Goal: Ask a question: Seek information or help from site administrators or community

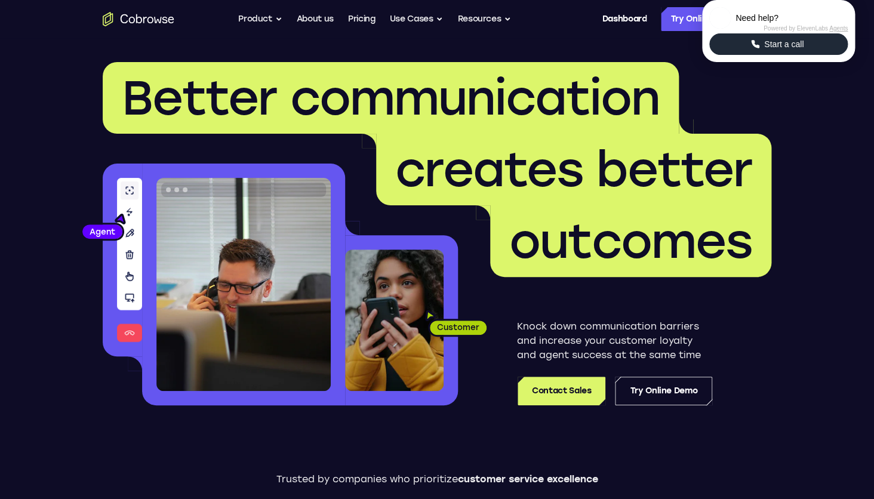
click at [793, 55] on button "Start a call" at bounding box center [778, 43] width 139 height 21
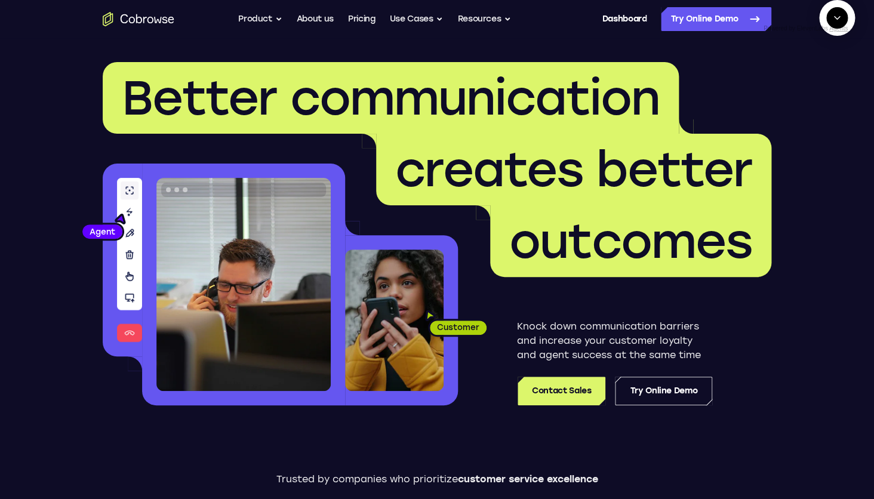
click at [829, 84] on textarea "Text message input" at bounding box center [844, 72] width 30 height 21
type textarea "Add a team member"
type textarea "Yes"
click at [829, 84] on textarea "Text message input" at bounding box center [844, 72] width 30 height 21
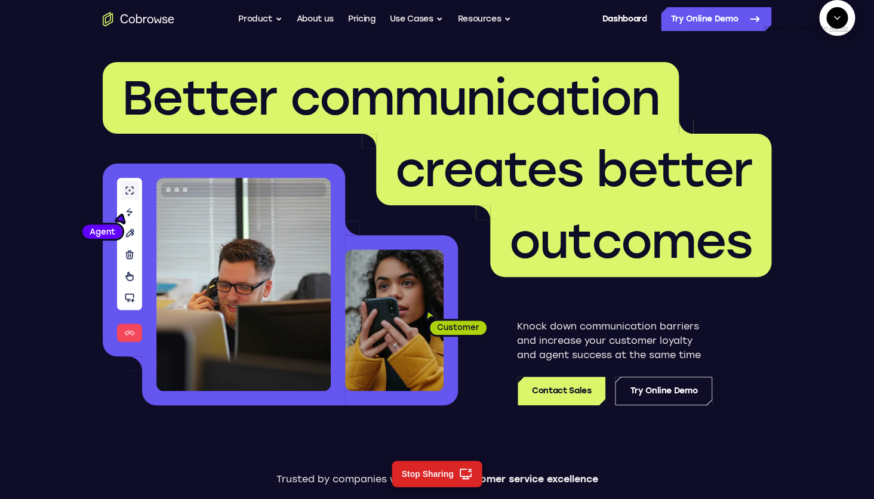
type textarea "end session"
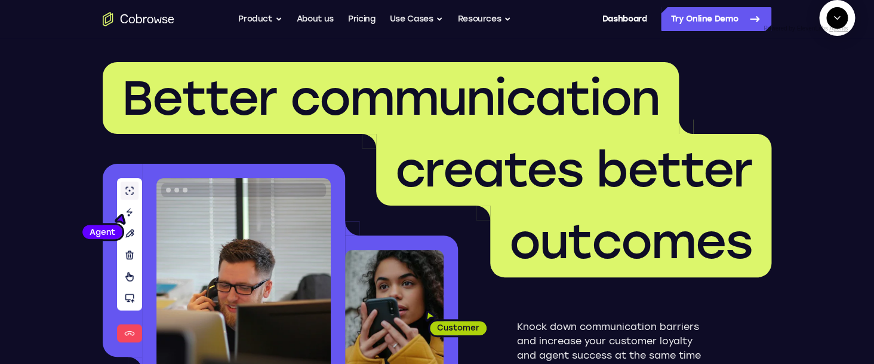
scroll to position [59, 0]
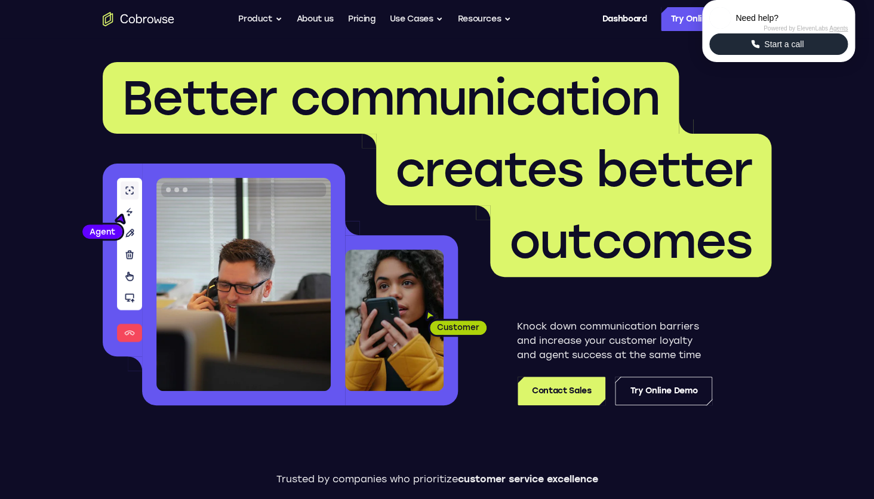
click at [811, 55] on button "Start a call" at bounding box center [778, 43] width 139 height 21
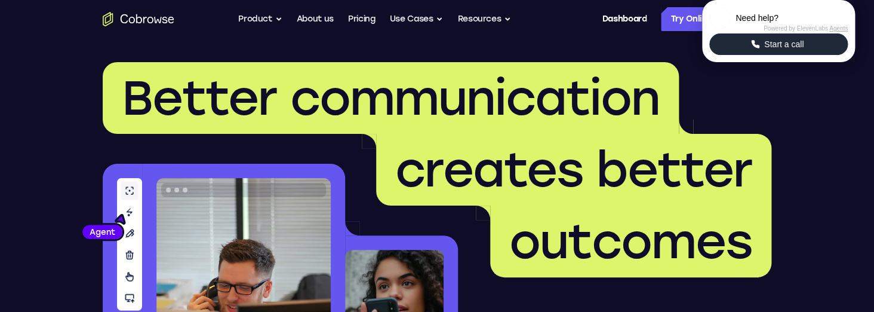
click at [774, 50] on span "Start a call" at bounding box center [784, 44] width 47 height 12
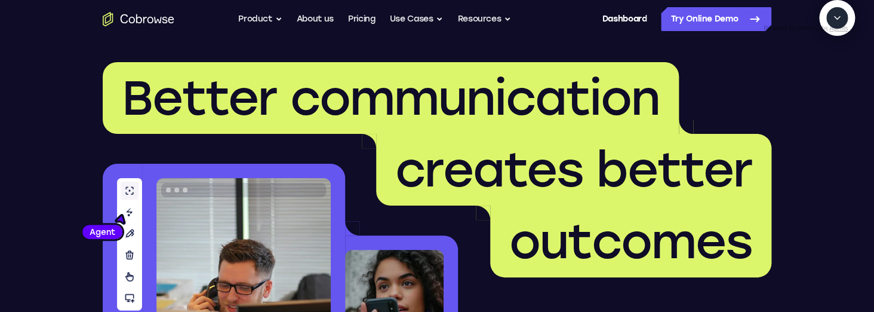
click at [829, 84] on textarea "Text message input" at bounding box center [844, 72] width 30 height 21
type textarea "Add a team member"
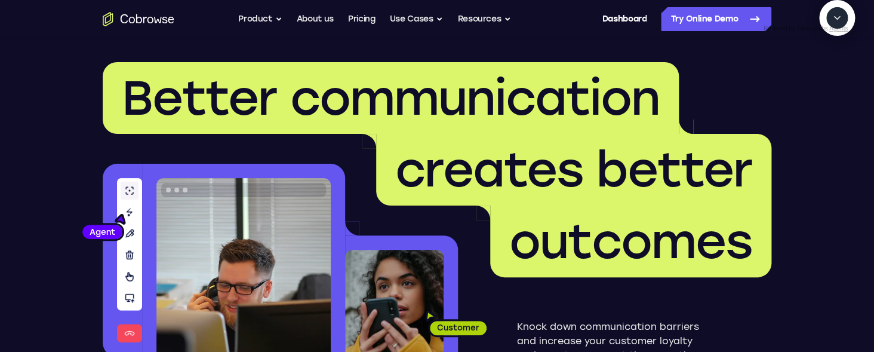
scroll to position [40, 0]
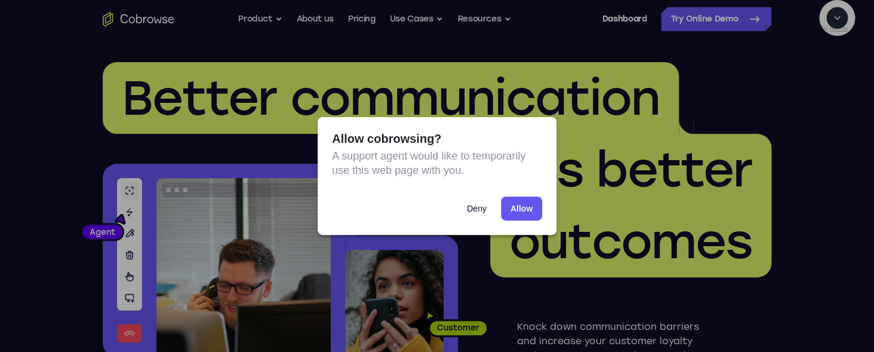
click at [492, 210] on button "Deny" at bounding box center [476, 208] width 39 height 24
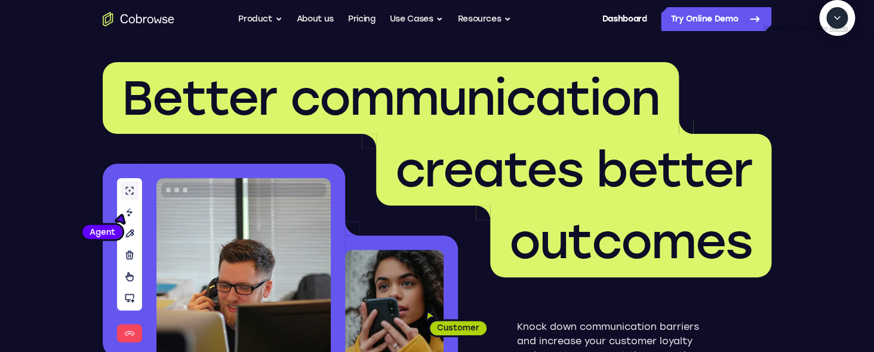
click at [829, 84] on textarea "Text message input" at bounding box center [844, 72] width 30 height 21
type textarea "end session"
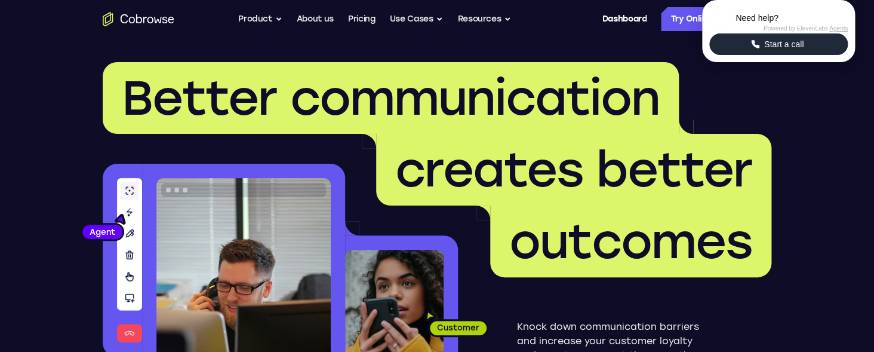
click at [758, 50] on icon "Start a call" at bounding box center [755, 44] width 11 height 11
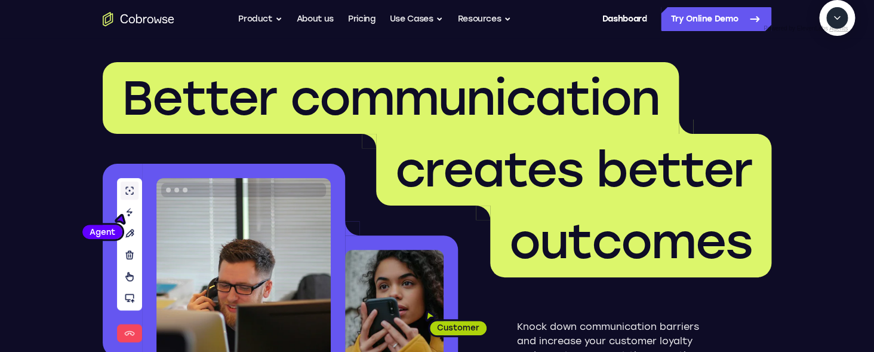
click at [829, 84] on textarea "Text message input" at bounding box center [844, 72] width 30 height 21
type textarea "add a team member"
type textarea "sure"
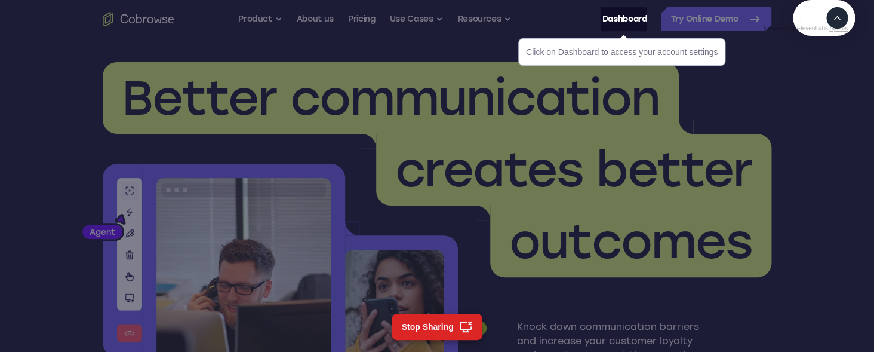
scroll to position [188, 0]
click at [838, 23] on icon "Expand" at bounding box center [837, 18] width 11 height 11
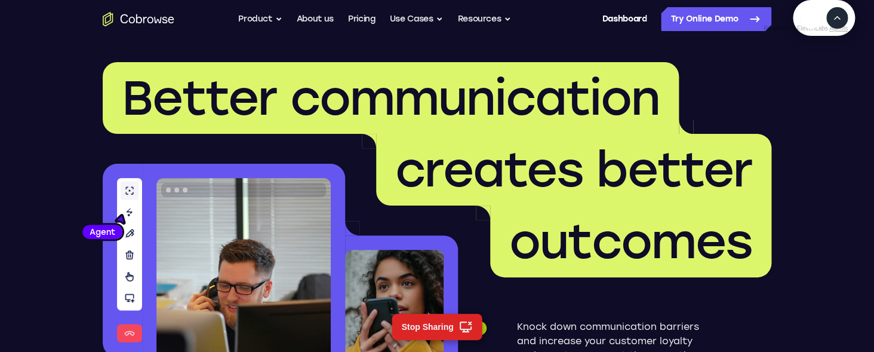
click at [839, 23] on icon "Expand" at bounding box center [837, 18] width 11 height 11
click at [829, 84] on textarea "Text message input" at bounding box center [844, 72] width 30 height 21
type textarea "end session"
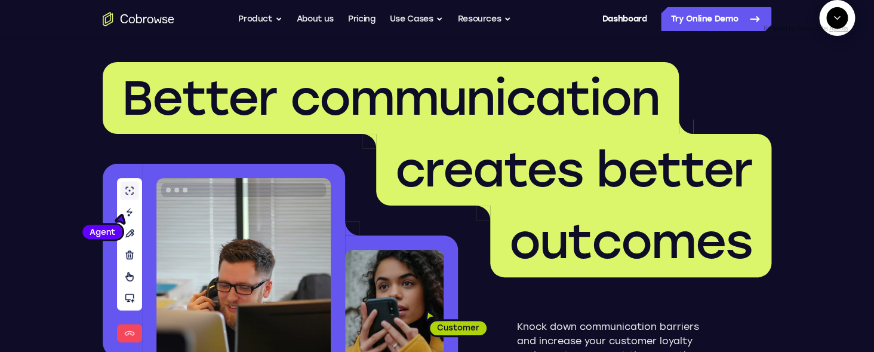
scroll to position [293, 0]
